Goal: Task Accomplishment & Management: Complete application form

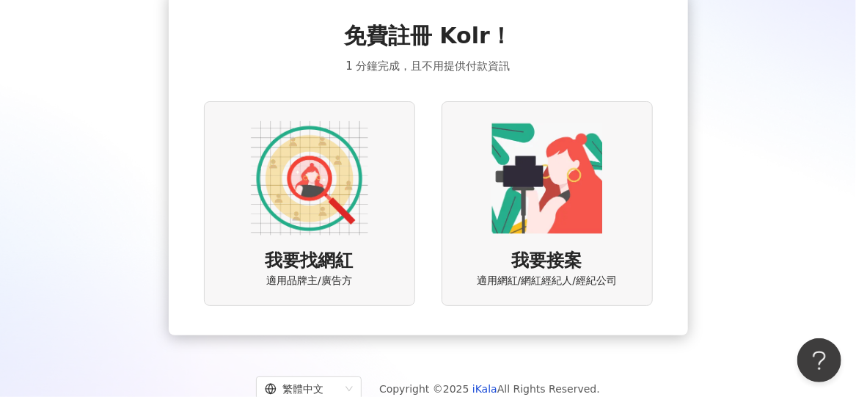
click at [318, 205] on img at bounding box center [309, 178] width 117 height 117
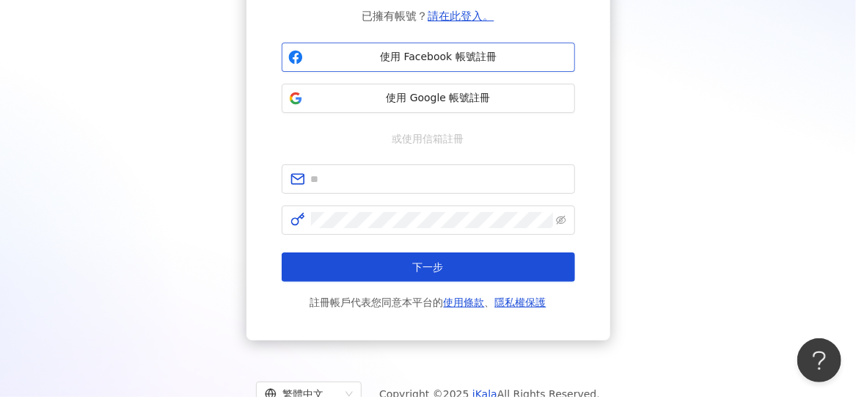
scroll to position [105, 0]
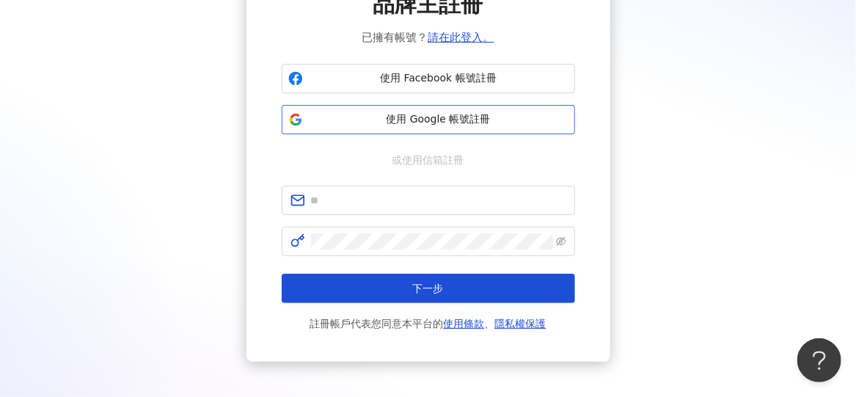
click at [403, 121] on span "使用 Google 帳號註冊" at bounding box center [439, 119] width 260 height 15
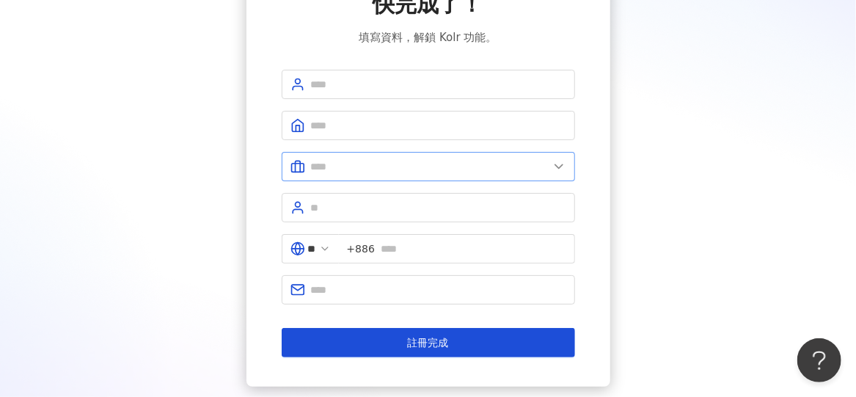
drag, startPoint x: 392, startPoint y: 112, endPoint x: 386, endPoint y: 161, distance: 49.5
click at [386, 161] on form "** +886 註冊完成" at bounding box center [428, 213] width 293 height 287
click at [389, 133] on span at bounding box center [428, 125] width 293 height 29
click at [389, 167] on input "text" at bounding box center [430, 166] width 238 height 16
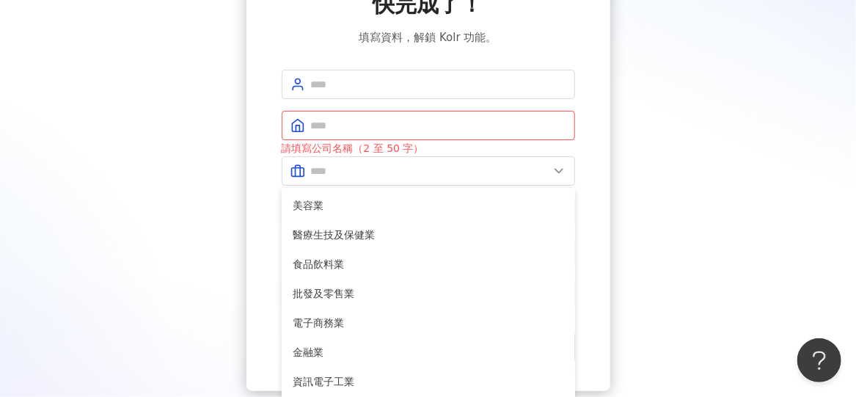
click at [697, 185] on div "快完成了！ 填寫資料，解鎖 Kolr 功能。 請填寫公司名稱（2 至 50 字） 美容業 醫療生技及保健業 食品飲料業 批發及零售業 電子商務業 金融業 資訊…" at bounding box center [428, 175] width 821 height 431
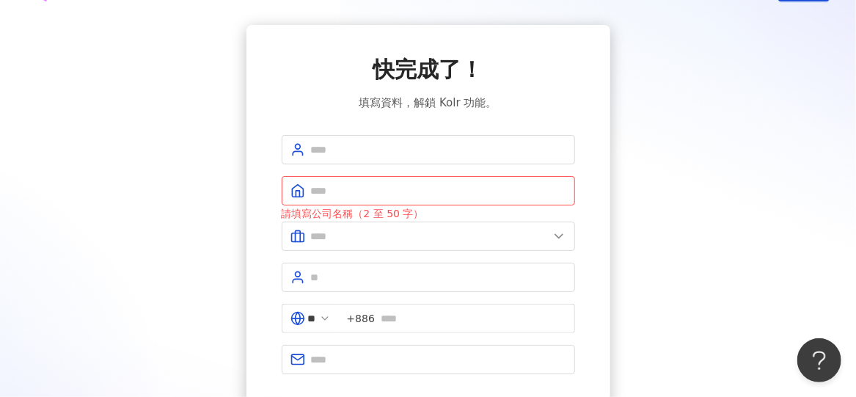
scroll to position [0, 0]
